Goal: Task Accomplishment & Management: Complete application form

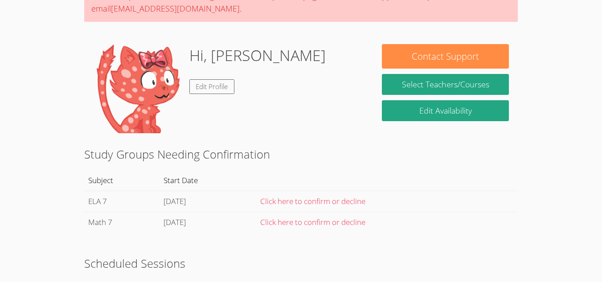
scroll to position [100, 0]
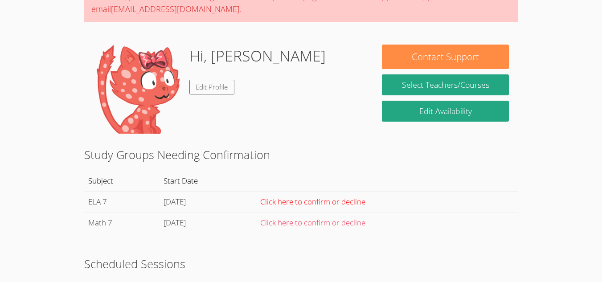
click at [347, 203] on link "Click here to confirm or decline" at bounding box center [312, 202] width 105 height 10
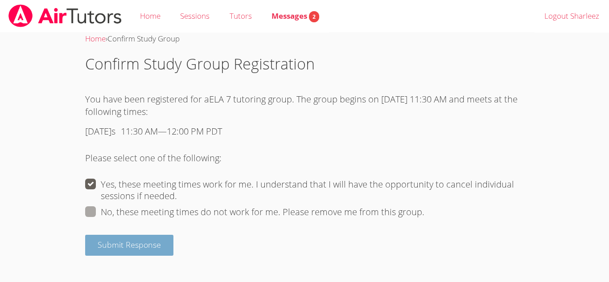
click at [129, 251] on button "Submit Response" at bounding box center [129, 245] width 88 height 21
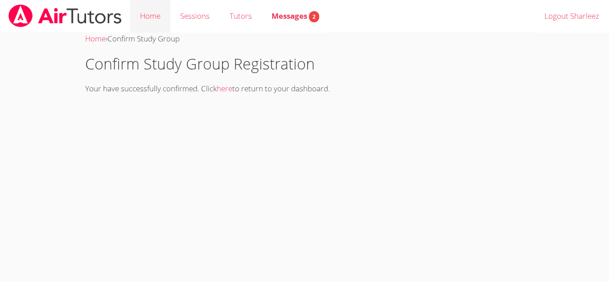
click at [151, 12] on link "Home" at bounding box center [150, 16] width 40 height 33
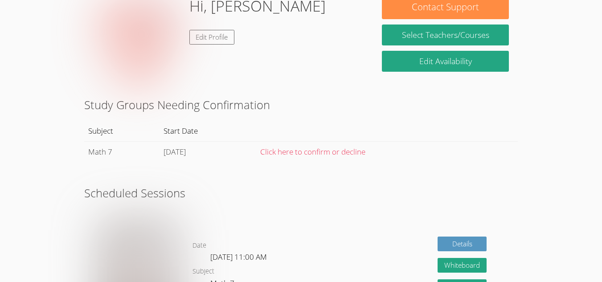
scroll to position [119, 0]
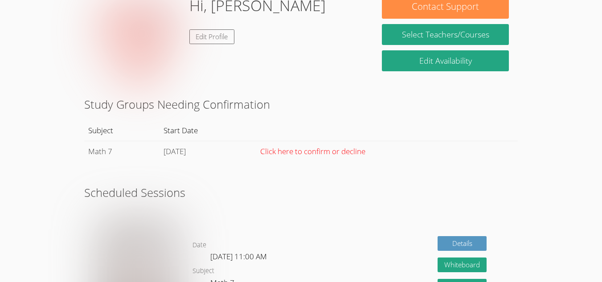
click at [358, 147] on link "Click here to confirm or decline" at bounding box center [312, 151] width 105 height 10
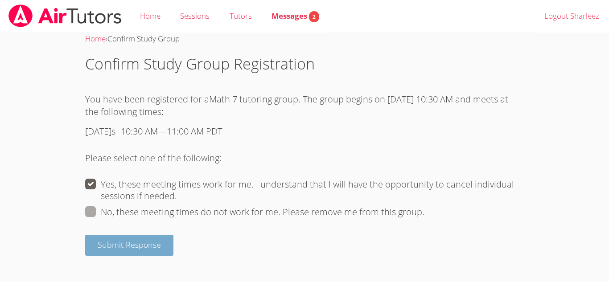
click at [155, 245] on span "Submit Response" at bounding box center [129, 244] width 63 height 11
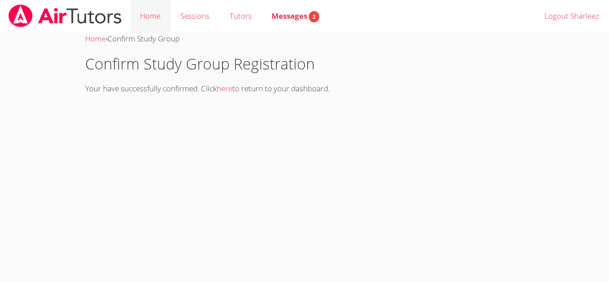
click at [146, 12] on link "Home" at bounding box center [150, 16] width 40 height 33
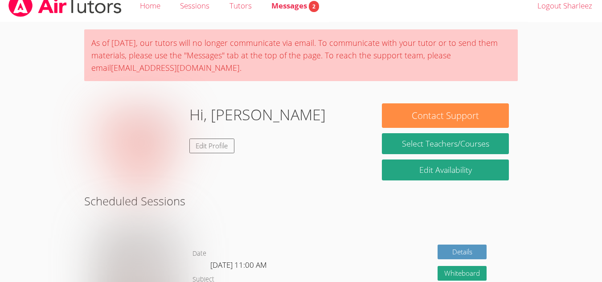
scroll to position [10, 0]
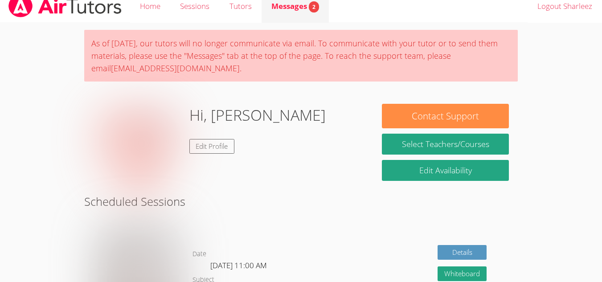
click at [298, 4] on span "Messages 2" at bounding box center [296, 6] width 48 height 10
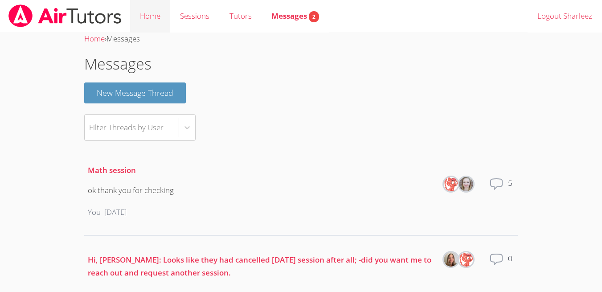
click at [153, 19] on link "Home" at bounding box center [150, 16] width 40 height 33
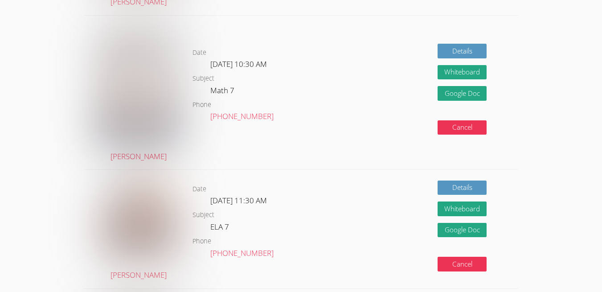
scroll to position [509, 0]
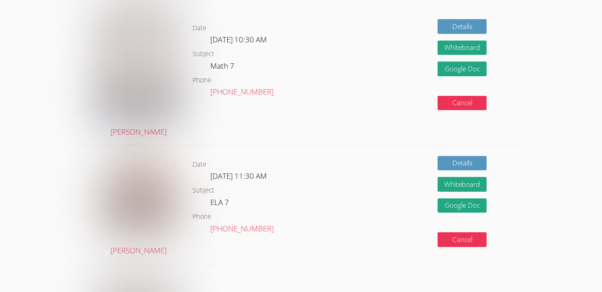
click at [276, 103] on dl "Date Wed Aug 27, 10:30 AM Subject Math 7 Phone (508) 687-5247" at bounding box center [269, 68] width 152 height 91
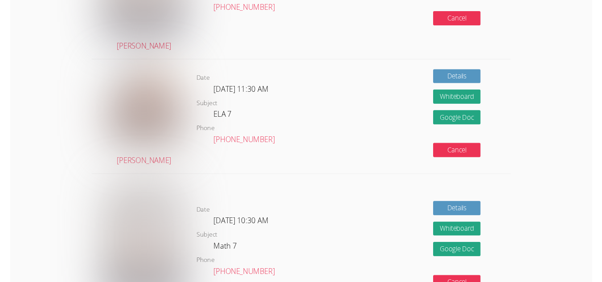
scroll to position [0, 0]
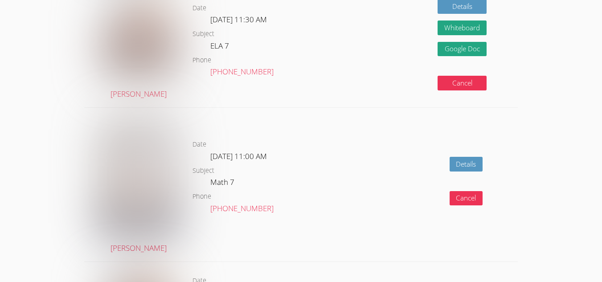
scroll to position [938, 0]
